Goal: Task Accomplishment & Management: Complete application form

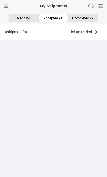
click at [56, 18] on ion-segment-button "Accepted (1)" at bounding box center [54, 18] width 30 height 8
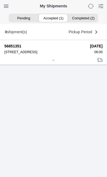
click at [55, 62] on icon at bounding box center [53, 60] width 3 height 3
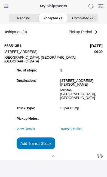
scroll to position [45, 0]
click at [82, 131] on link "Transit Details" at bounding box center [70, 129] width 21 height 4
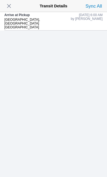
click at [13, 6] on span "button" at bounding box center [9, 6] width 8 height 8
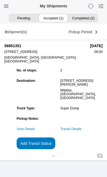
click at [0, 0] on slot "Add Transit Status" at bounding box center [0, 0] width 0 height 0
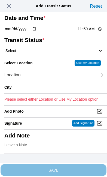
click at [91, 32] on input "11:59" at bounding box center [90, 29] width 26 height 6
type input "06:18"
click at [33, 53] on select "Select Arrive at Drop Off Arrive at Pickup Break Start Break Stop Depart Drop O…" at bounding box center [53, 50] width 98 height 5
select select "DPTPULOC"
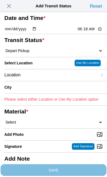
click at [44, 81] on div "Location" at bounding box center [50, 75] width 93 height 12
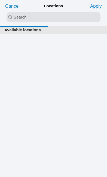
click at [32, 17] on input "search text" at bounding box center [54, 17] width 94 height 10
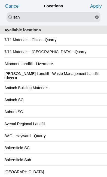
type input "san"
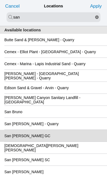
click at [67, 141] on div "San Jose GC" at bounding box center [53, 136] width 98 height 12
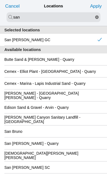
click at [0, 0] on slot "Apply" at bounding box center [0, 0] width 0 height 0
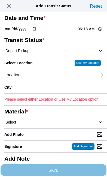
type input "San Jose"
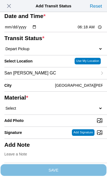
scroll to position [71, 0]
click at [39, 106] on select "Select 1" x 3" Rock 1" x 4" Rock 2" x 4" Rock Asphalt Cold Patch Backfill Spec …" at bounding box center [53, 108] width 98 height 5
select select "708654"
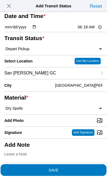
click at [77, 168] on span "SAVE" at bounding box center [53, 170] width 98 height 4
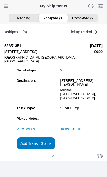
scroll to position [0, 0]
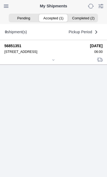
click at [55, 62] on icon at bounding box center [53, 59] width 3 height 3
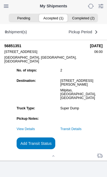
scroll to position [47, 0]
click at [0, 0] on slot "Add Transit Status" at bounding box center [0, 0] width 0 height 0
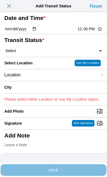
click at [92, 32] on input "12:00" at bounding box center [90, 29] width 26 height 6
type input "08:07"
click at [33, 53] on select "Select Arrive at Drop Off Arrive at Pickup Break Start Break Stop Depart Drop O…" at bounding box center [53, 50] width 98 height 5
select select "DPTDLVLOC"
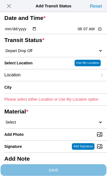
click at [41, 81] on div "Location" at bounding box center [50, 75] width 93 height 12
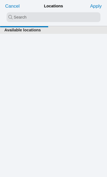
click at [39, 18] on input "search text" at bounding box center [54, 17] width 94 height 10
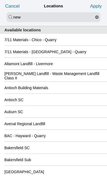
type input "new"
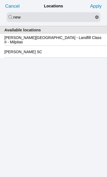
click at [0, 0] on slot "Newby Island - Landfill Class II - Milpitas" at bounding box center [0, 0] width 0 height 0
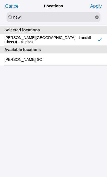
click at [0, 0] on slot "Apply" at bounding box center [0, 0] width 0 height 0
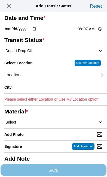
type input "Milpitas"
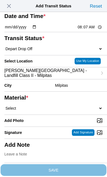
scroll to position [33, 0]
click at [41, 111] on select "Select 1" x 3" Rock 1" x 4" Rock 2" x 4" Rock Asphalt Cold Patch Backfill Spec …" at bounding box center [53, 108] width 98 height 5
select select "708654"
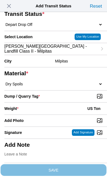
click at [79, 99] on input "Dump / Quarry Tag *" at bounding box center [55, 96] width 103 height 6
type input "C:\fakepath\image.jpg"
click at [44, 112] on div "Weight * US Ton" at bounding box center [53, 108] width 98 height 12
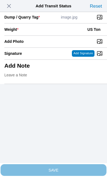
scroll to position [112, 0]
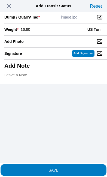
type input "16.60"
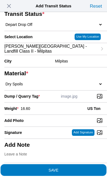
click at [74, 168] on span "SAVE" at bounding box center [53, 170] width 98 height 4
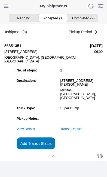
scroll to position [0, 0]
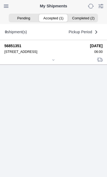
click at [54, 62] on icon at bounding box center [53, 59] width 3 height 3
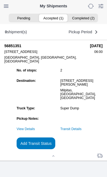
scroll to position [52, 0]
click at [0, 0] on slot "Add Transit Status" at bounding box center [0, 0] width 0 height 0
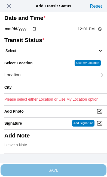
click at [90, 32] on input "12:01" at bounding box center [90, 29] width 26 height 6
type input "09:35"
click at [35, 53] on select "Select Arrive at Drop Off Arrive at Pickup Break Start Break Stop Depart Drop O…" at bounding box center [53, 50] width 98 height 5
select select "DPTPULOC"
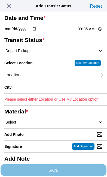
click at [46, 81] on div "Location" at bounding box center [50, 75] width 93 height 12
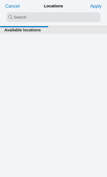
click at [24, 16] on input "search text" at bounding box center [54, 17] width 94 height 10
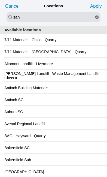
type input "san"
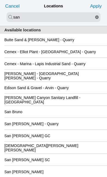
click at [69, 141] on div "San Jose GC" at bounding box center [53, 136] width 98 height 12
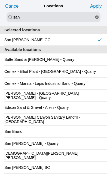
click at [0, 0] on slot "Apply" at bounding box center [0, 0] width 0 height 0
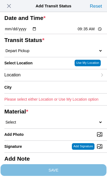
type input "San Jose"
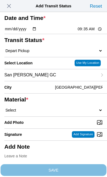
scroll to position [29, 0]
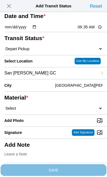
click at [46, 111] on select "Select 1" x 3" Rock 1" x 4" Rock 2" x 4" Rock Asphalt Cold Patch Backfill Spec …" at bounding box center [53, 108] width 98 height 5
select select "708654"
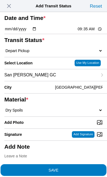
scroll to position [16, 0]
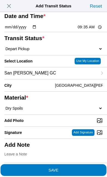
click at [77, 168] on span "SAVE" at bounding box center [53, 170] width 98 height 4
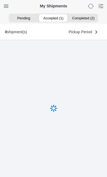
scroll to position [0, 0]
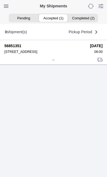
click at [56, 62] on div at bounding box center [53, 60] width 98 height 4
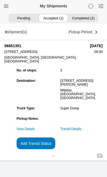
scroll to position [52, 0]
click at [0, 0] on slot "Add Transit Status" at bounding box center [0, 0] width 0 height 0
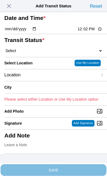
click at [94, 32] on input "12:02" at bounding box center [90, 29] width 26 height 6
type input "11:30"
click at [39, 53] on select "Select Arrive at Drop Off Arrive at Pickup Break Start Break Stop Depart Drop O…" at bounding box center [53, 50] width 98 height 5
select select "DPTDLVLOC"
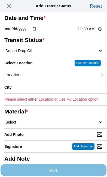
click at [45, 81] on div "Location" at bounding box center [50, 75] width 93 height 12
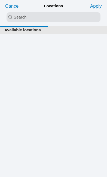
click at [32, 17] on input "search text" at bounding box center [54, 17] width 94 height 10
type input "new"
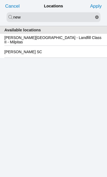
click at [0, 0] on slot "Newby Island - Landfill Class II - Milpitas" at bounding box center [0, 0] width 0 height 0
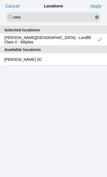
click at [0, 0] on slot "Apply" at bounding box center [0, 0] width 0 height 0
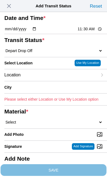
type input "Milpitas"
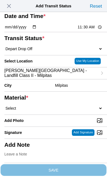
scroll to position [36, 0]
click at [47, 111] on select "Select 1" x 3" Rock 1" x 4" Rock 2" x 4" Rock Asphalt Cold Patch Backfill Spec …" at bounding box center [53, 108] width 98 height 5
select select "708654"
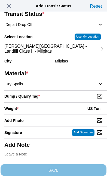
click at [78, 99] on input "Dump / Quarry Tag *" at bounding box center [55, 96] width 103 height 6
type input "C:\fakepath\image.jpg"
click at [47, 114] on div "Weight * US Ton" at bounding box center [53, 108] width 98 height 12
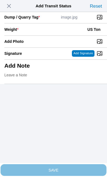
scroll to position [112, 0]
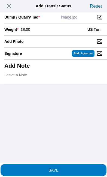
type input "18.00"
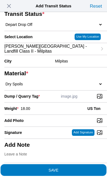
scroll to position [83, 0]
click at [77, 168] on span "SAVE" at bounding box center [53, 170] width 98 height 4
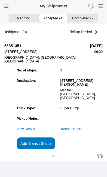
scroll to position [0, 0]
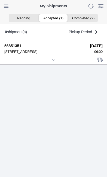
click at [55, 62] on icon at bounding box center [53, 59] width 3 height 3
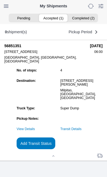
scroll to position [47, 0]
click at [0, 0] on slot "Add Transit Status" at bounding box center [0, 0] width 0 height 0
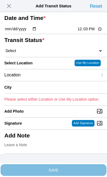
click at [90, 32] on input "12:03" at bounding box center [90, 29] width 26 height 6
type input "11:31"
click at [35, 53] on select "Select Arrive at Drop Off Arrive at Pickup Break Start Break Stop Depart Drop O…" at bounding box center [53, 50] width 98 height 5
select select "BREAKSTART"
click at [44, 81] on div "Location" at bounding box center [50, 75] width 93 height 12
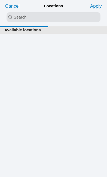
click at [29, 17] on input "search text" at bounding box center [54, 17] width 94 height 10
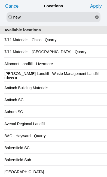
type input "new"
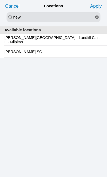
click at [0, 0] on slot "Newby Island - Landfill Class II - Milpitas" at bounding box center [0, 0] width 0 height 0
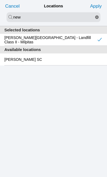
click at [0, 0] on slot "Apply" at bounding box center [0, 0] width 0 height 0
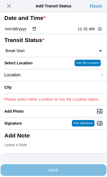
type input "Milpitas"
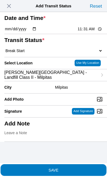
click at [76, 168] on span "SAVE" at bounding box center [53, 170] width 98 height 4
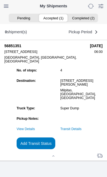
click at [0, 0] on slot "Add Transit Status" at bounding box center [0, 0] width 0 height 0
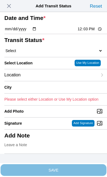
click at [93, 32] on input "12:03" at bounding box center [90, 29] width 26 height 6
type input "12:00"
click at [37, 53] on select "Select Arrive at Drop Off Arrive at Pickup Break Start Break Stop Depart Drop O…" at bounding box center [53, 50] width 98 height 5
select select "BREAKSTOP"
click at [47, 81] on div "Location" at bounding box center [50, 75] width 93 height 12
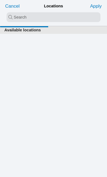
click at [27, 16] on input "search text" at bounding box center [54, 17] width 94 height 10
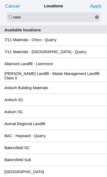
type input "new"
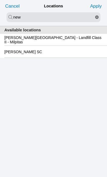
click at [0, 0] on slot "Newby Island - Landfill Class II - Milpitas" at bounding box center [0, 0] width 0 height 0
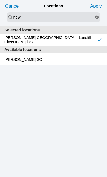
click at [0, 0] on slot "Apply" at bounding box center [0, 0] width 0 height 0
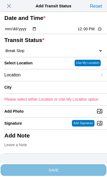
type input "Milpitas"
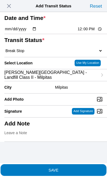
click at [74, 168] on span "SAVE" at bounding box center [53, 170] width 98 height 4
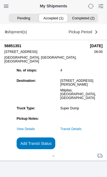
click at [82, 131] on link "Transit Details" at bounding box center [70, 129] width 21 height 4
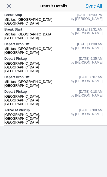
click at [12, 9] on span "button" at bounding box center [9, 6] width 8 height 8
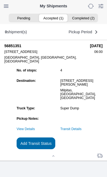
click at [0, 0] on slot "Add Transit Status" at bounding box center [0, 0] width 0 height 0
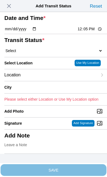
click at [90, 32] on input "12:05" at bounding box center [90, 29] width 26 height 6
type input "12:30"
click at [36, 53] on select "Select Arrive at Drop Off Arrive at Pickup Break Start Break Stop Depart Drop O…" at bounding box center [53, 50] width 98 height 5
select select "DELIVRED"
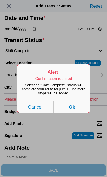
click at [77, 113] on button "Ok" at bounding box center [72, 107] width 36 height 12
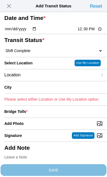
click at [43, 81] on div "Location" at bounding box center [50, 75] width 93 height 12
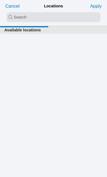
click at [19, 18] on input "search text" at bounding box center [54, 17] width 94 height 10
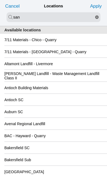
type input "san"
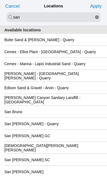
click at [67, 141] on div "San Jose GC" at bounding box center [53, 136] width 98 height 12
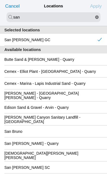
click at [0, 0] on slot "Apply" at bounding box center [0, 0] width 0 height 0
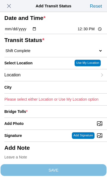
type input "San Jose"
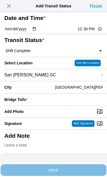
click at [59, 105] on div "Bridge Tolls *" at bounding box center [53, 99] width 98 height 12
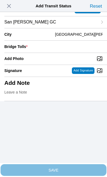
scroll to position [53, 0]
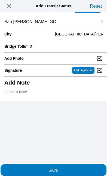
type input "0"
click at [71, 61] on input "Add Photo" at bounding box center [55, 58] width 103 height 6
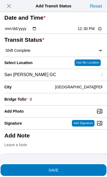
type input "C:\fakepath\image.jpg"
click at [76, 168] on span "SAVE" at bounding box center [53, 170] width 98 height 4
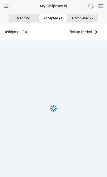
scroll to position [0, 0]
